Goal: Transaction & Acquisition: Download file/media

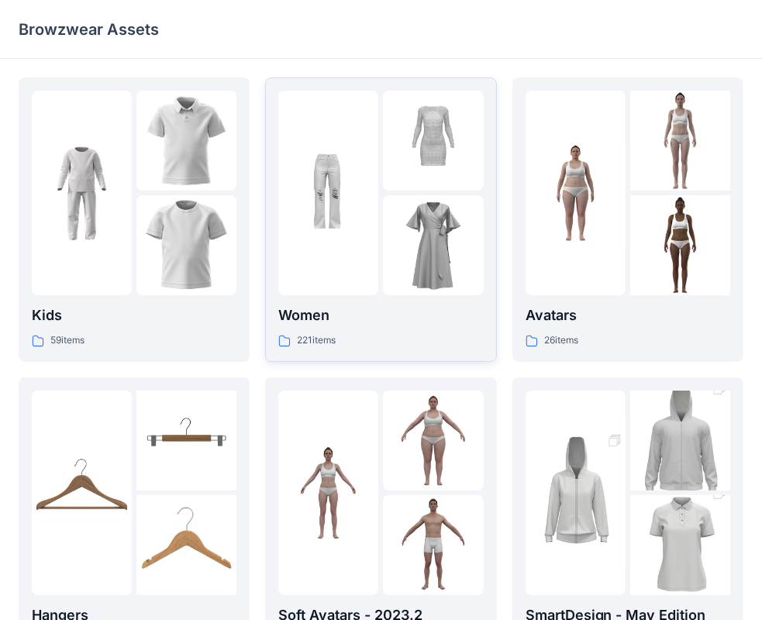
click at [412, 174] on div at bounding box center [433, 141] width 100 height 100
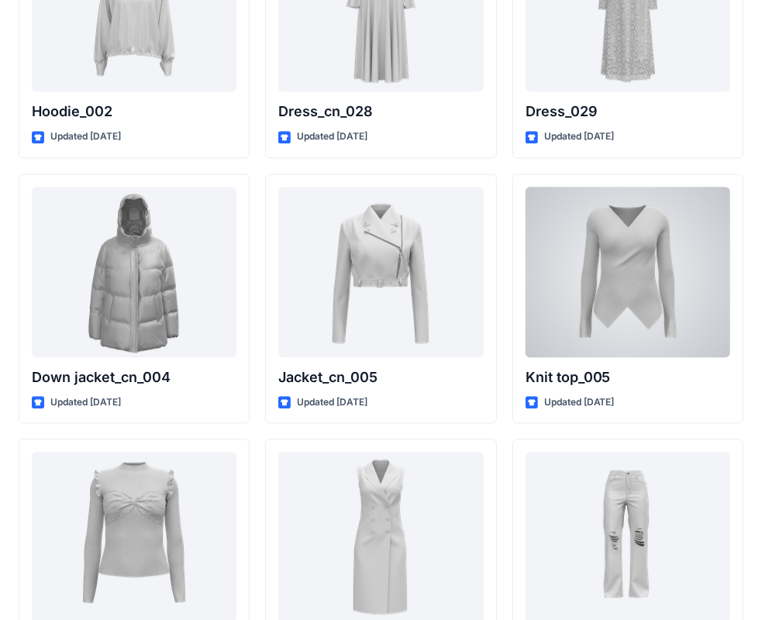
scroll to position [10125, 0]
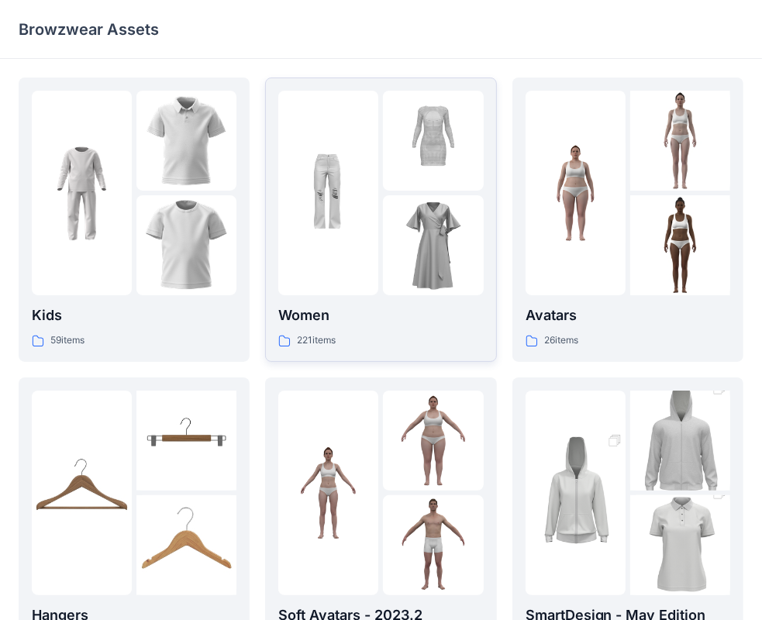
click at [311, 270] on div at bounding box center [328, 193] width 100 height 205
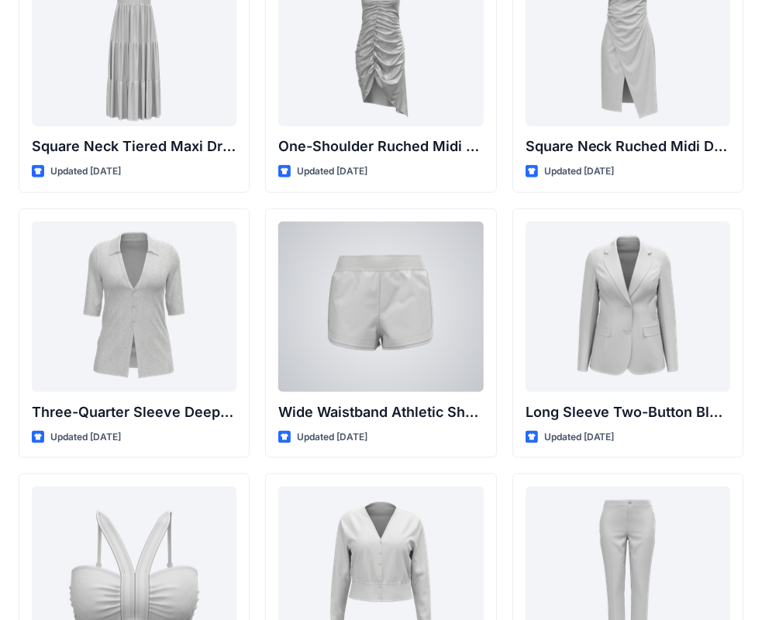
scroll to position [1429, 0]
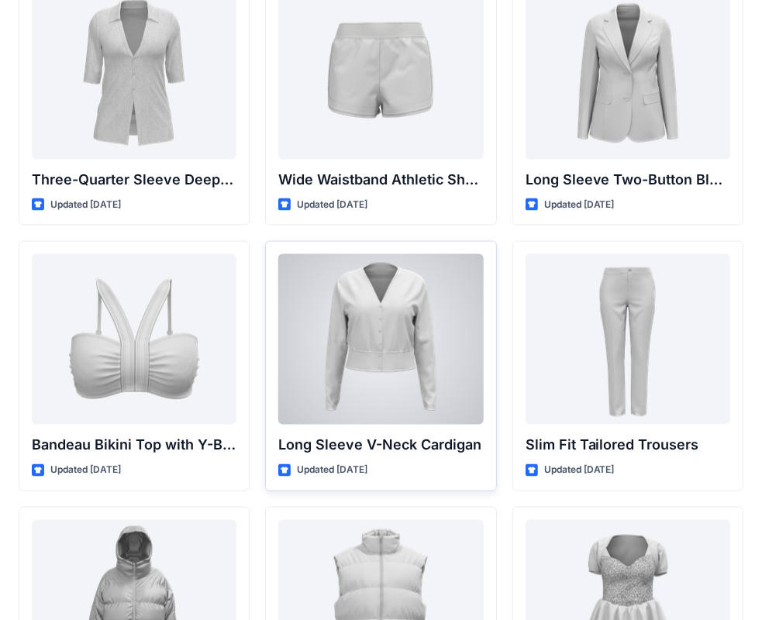
click at [408, 322] on div at bounding box center [380, 339] width 205 height 171
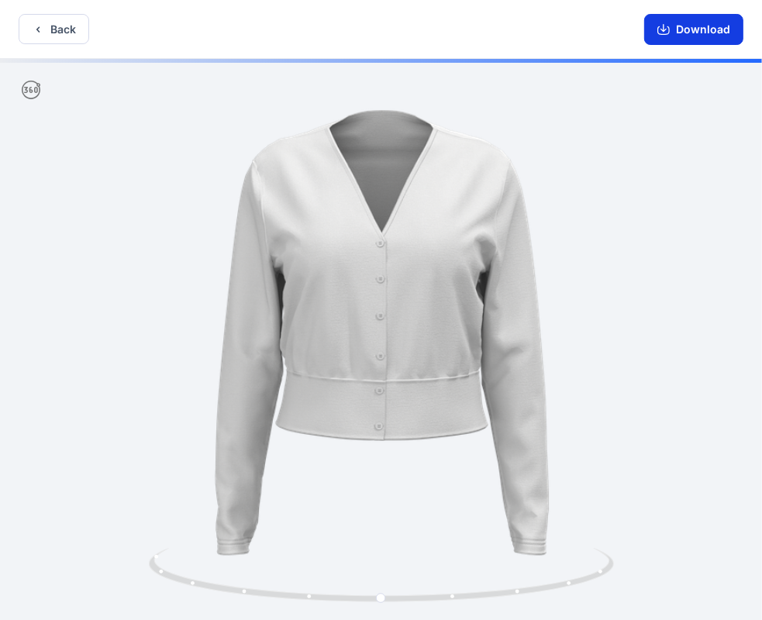
click at [667, 33] on icon "button" at bounding box center [663, 29] width 12 height 12
click at [698, 26] on button "Download" at bounding box center [693, 29] width 99 height 31
click at [57, 30] on button "Back" at bounding box center [54, 29] width 71 height 30
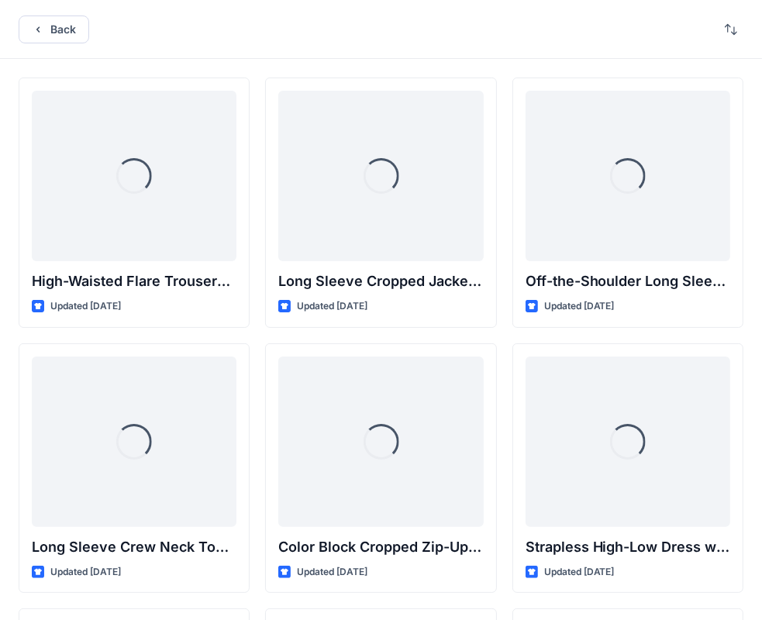
scroll to position [1429, 0]
